Goal: Task Accomplishment & Management: Manage account settings

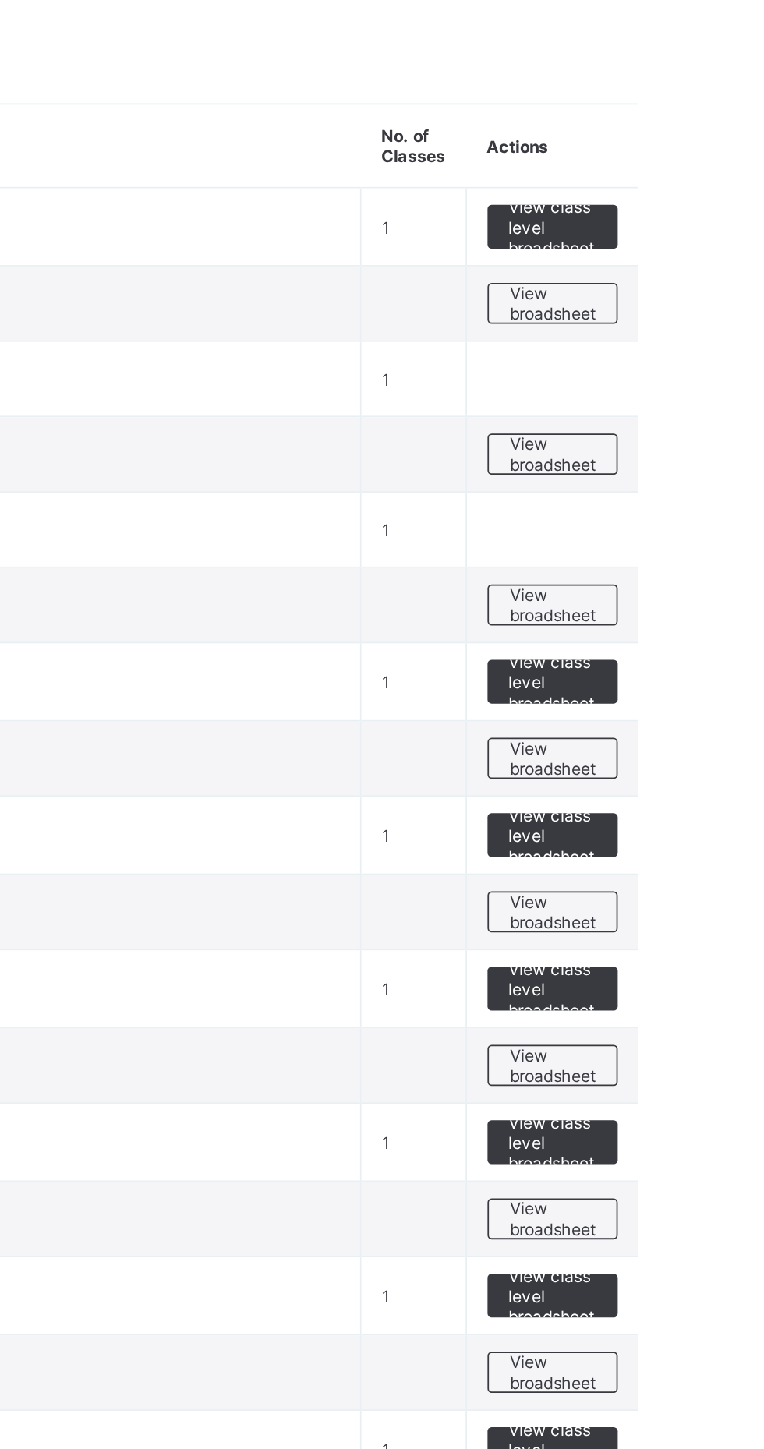
click at [694, 430] on span "View broadsheet" at bounding box center [686, 431] width 49 height 23
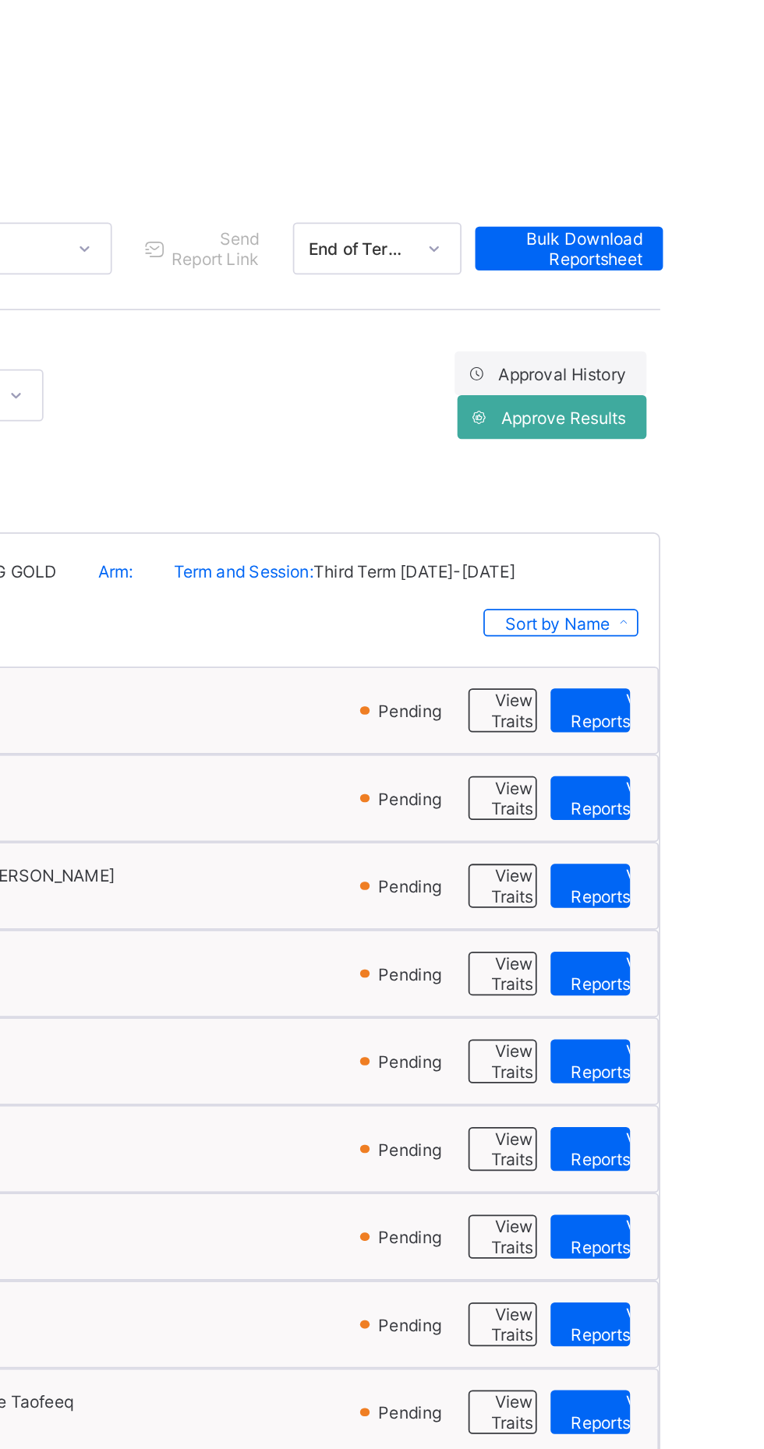
click at [713, 548] on span "View Reportsheet" at bounding box center [723, 541] width 53 height 23
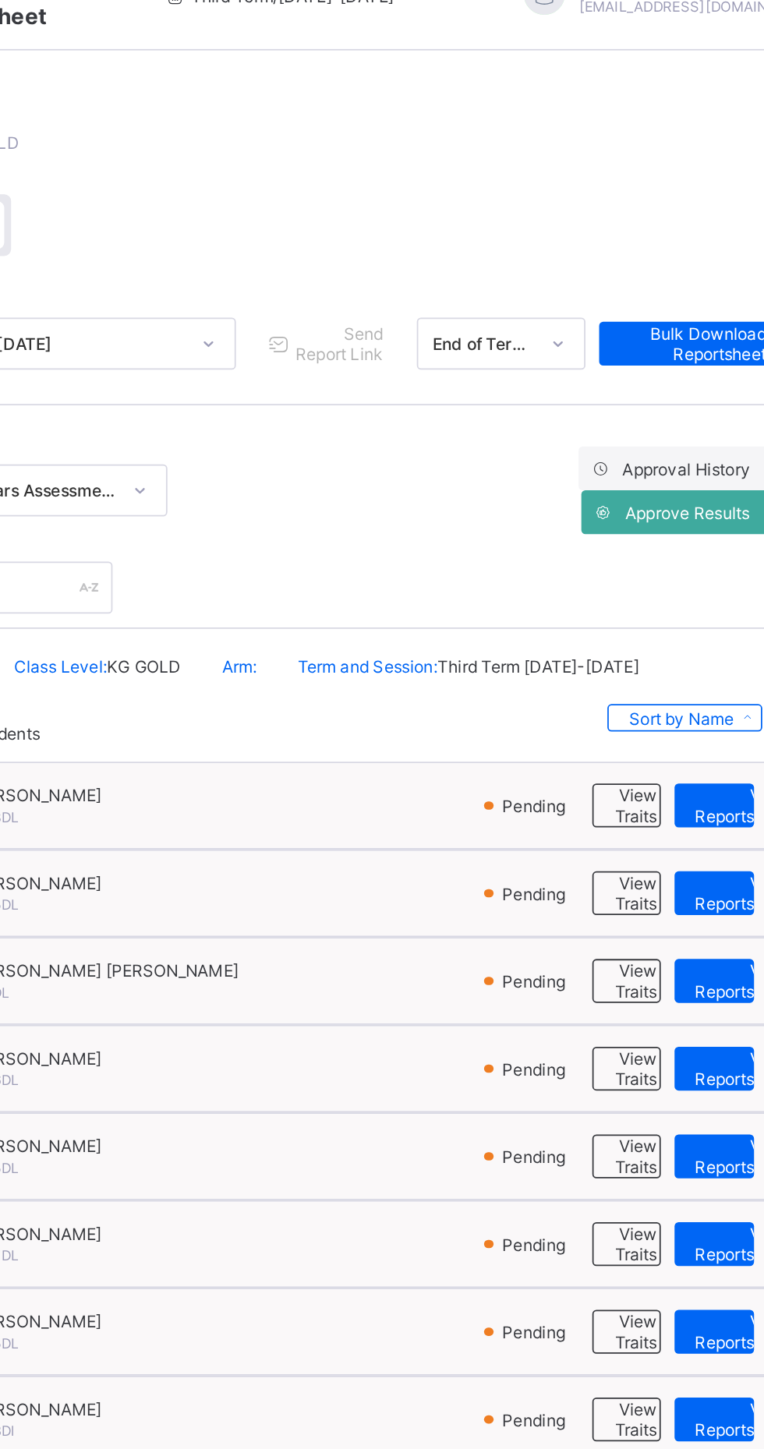
scroll to position [16, 0]
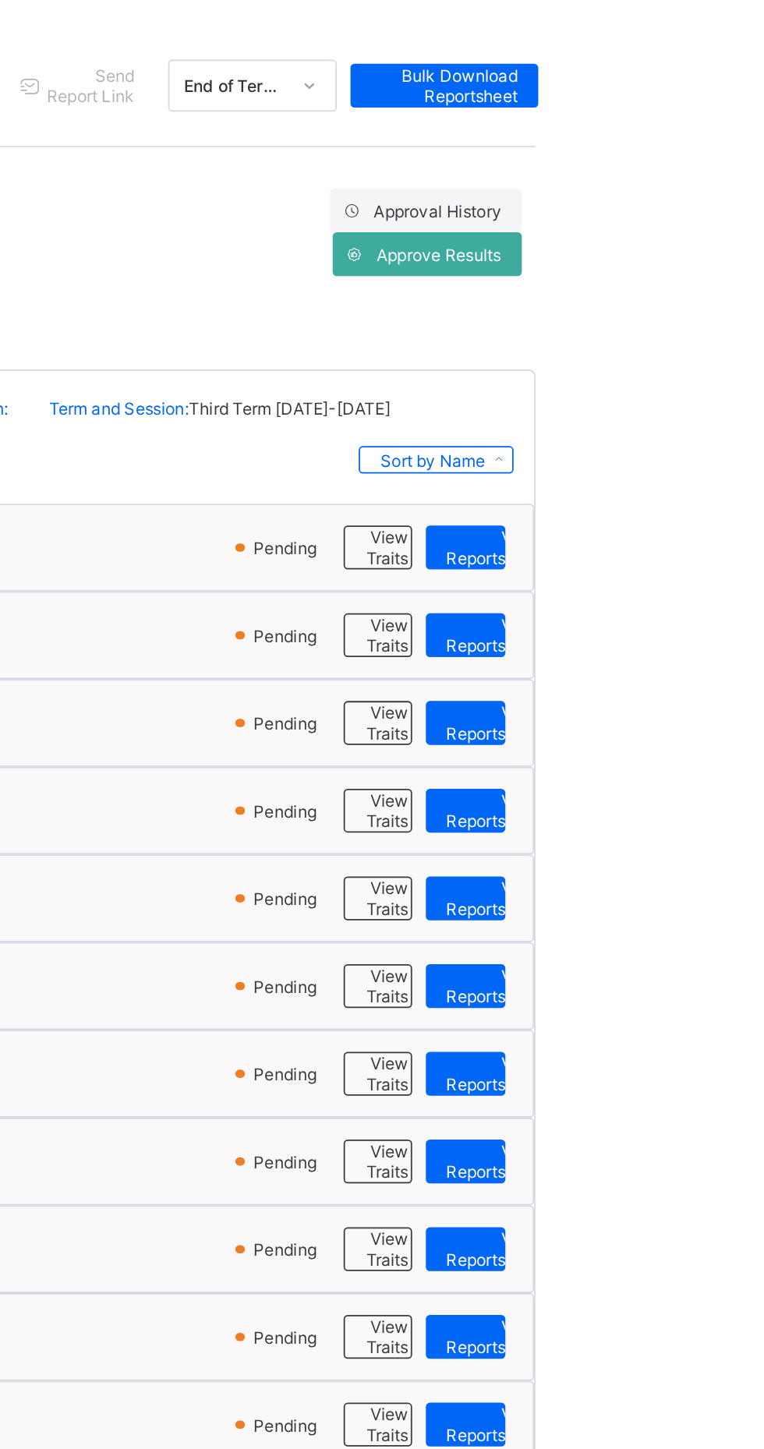
click at [686, 316] on div "Approve Results" at bounding box center [687, 309] width 108 height 25
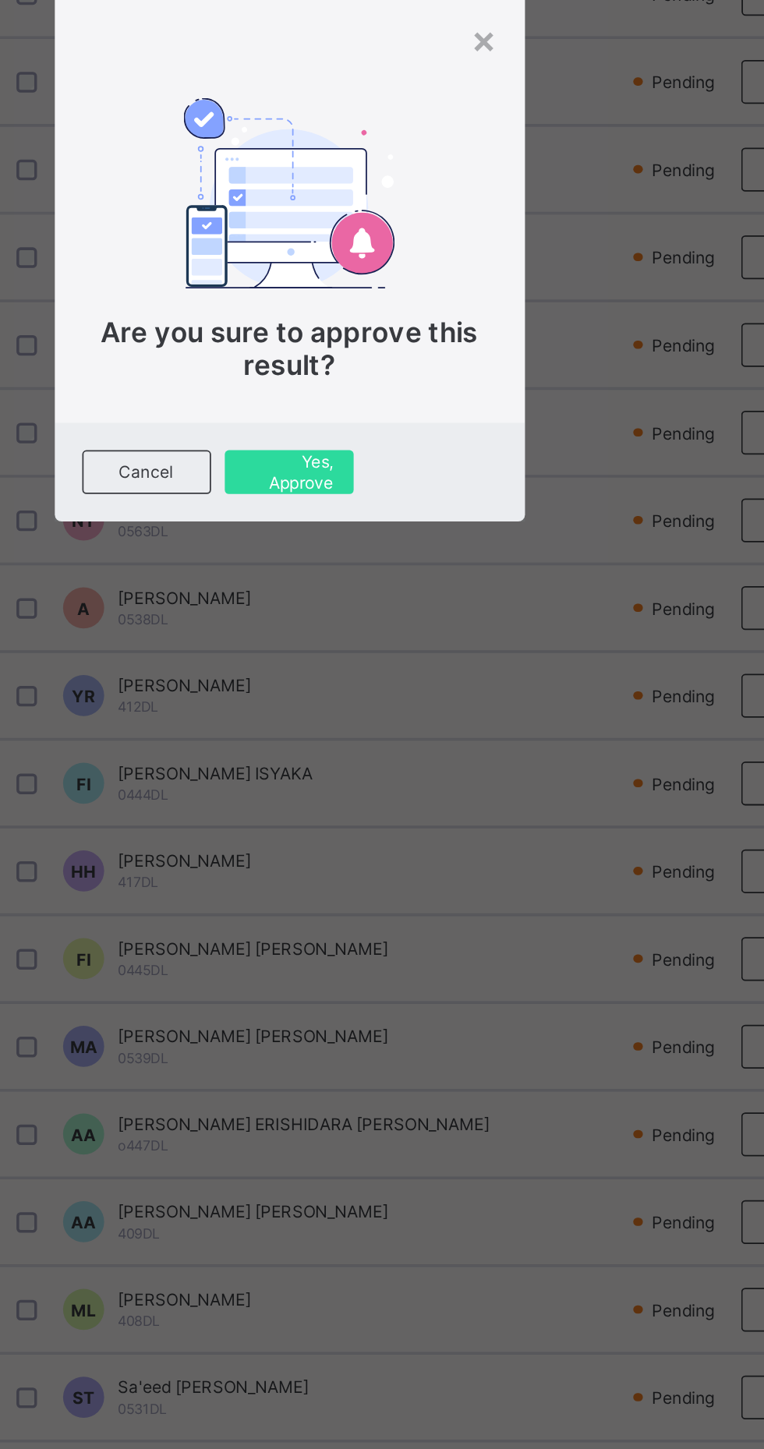
click at [489, 796] on span "Are you sure to approve this result?" at bounding box center [382, 777] width 214 height 37
click at [407, 860] on span "Yes, Approve" at bounding box center [382, 847] width 50 height 23
